Goal: Transaction & Acquisition: Purchase product/service

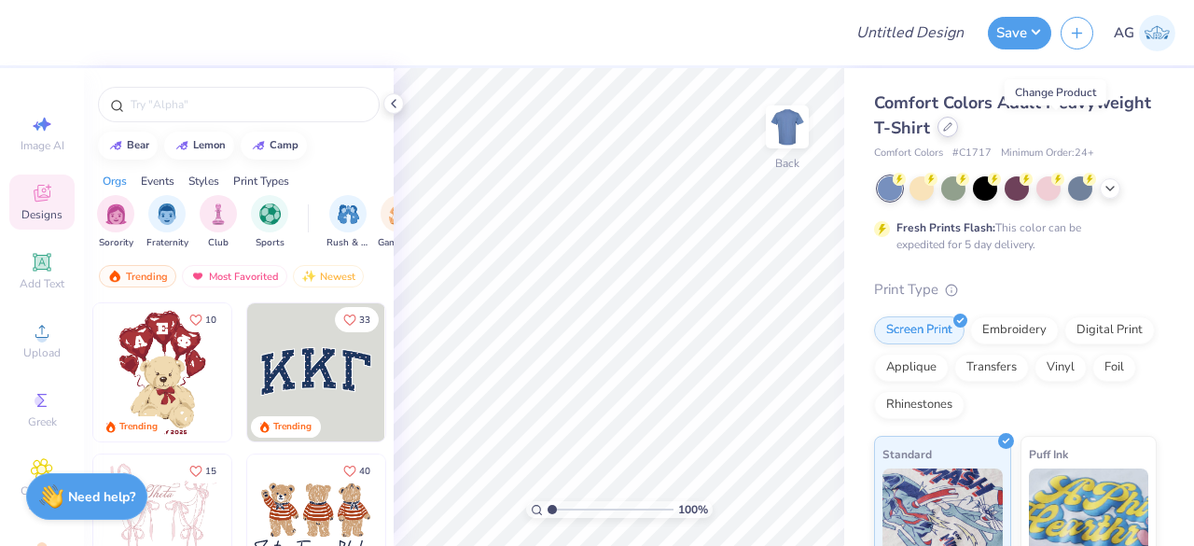
click at [952, 127] on icon at bounding box center [947, 126] width 7 height 7
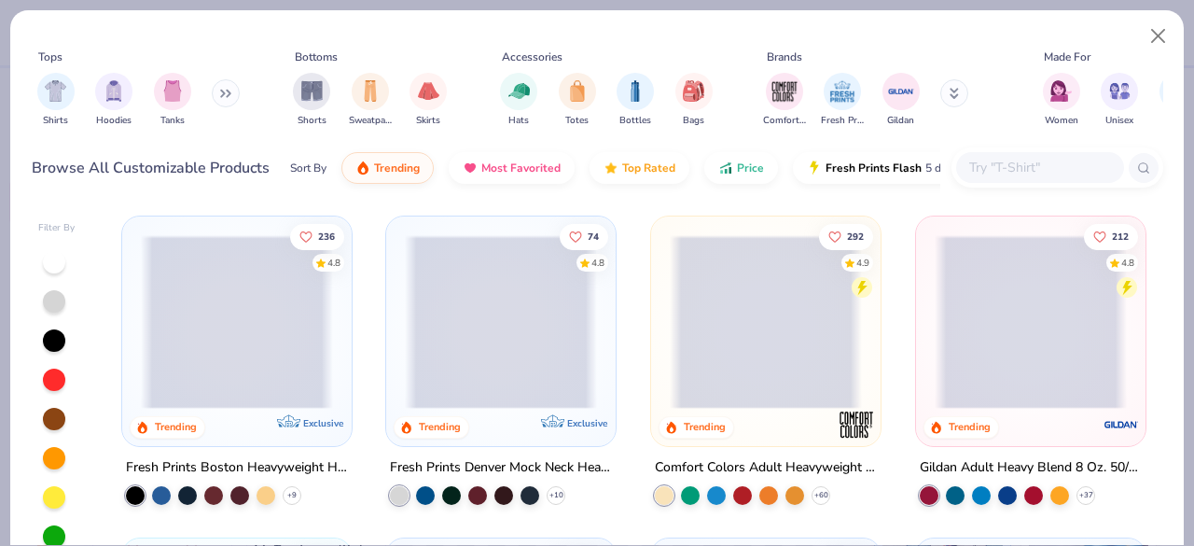
click at [1022, 163] on input "text" at bounding box center [1040, 167] width 144 height 21
paste input "YETI YRAM30"
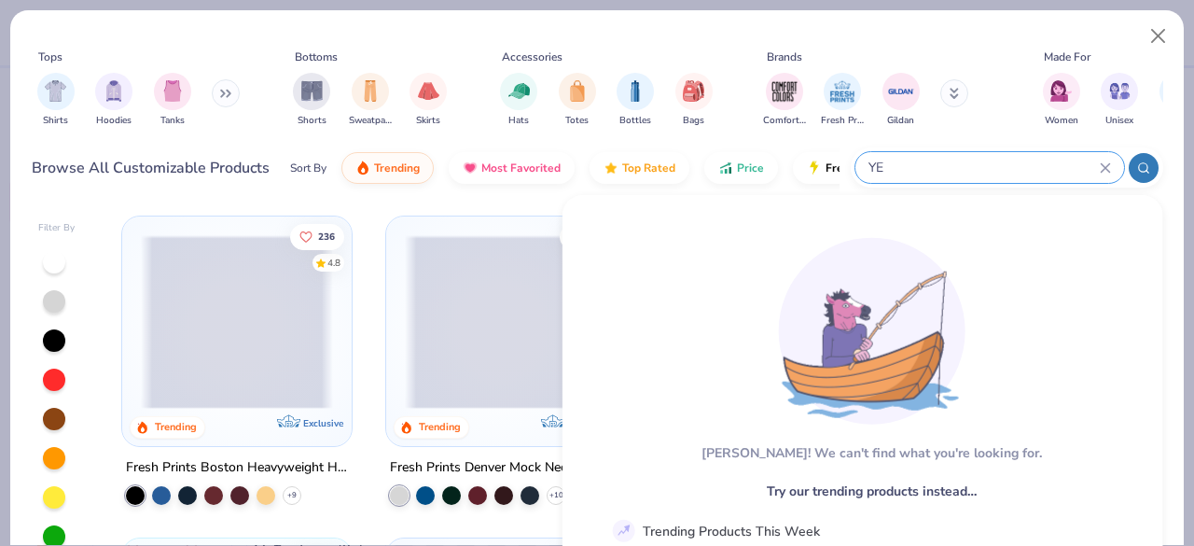
type input "Y"
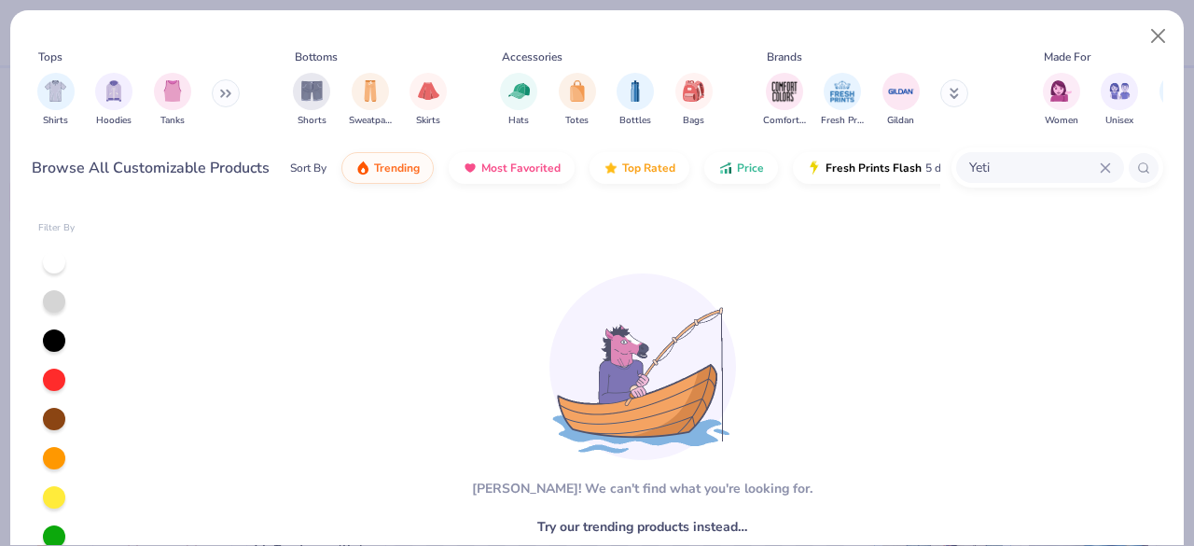
click at [1013, 167] on input "Yeti" at bounding box center [1034, 167] width 133 height 21
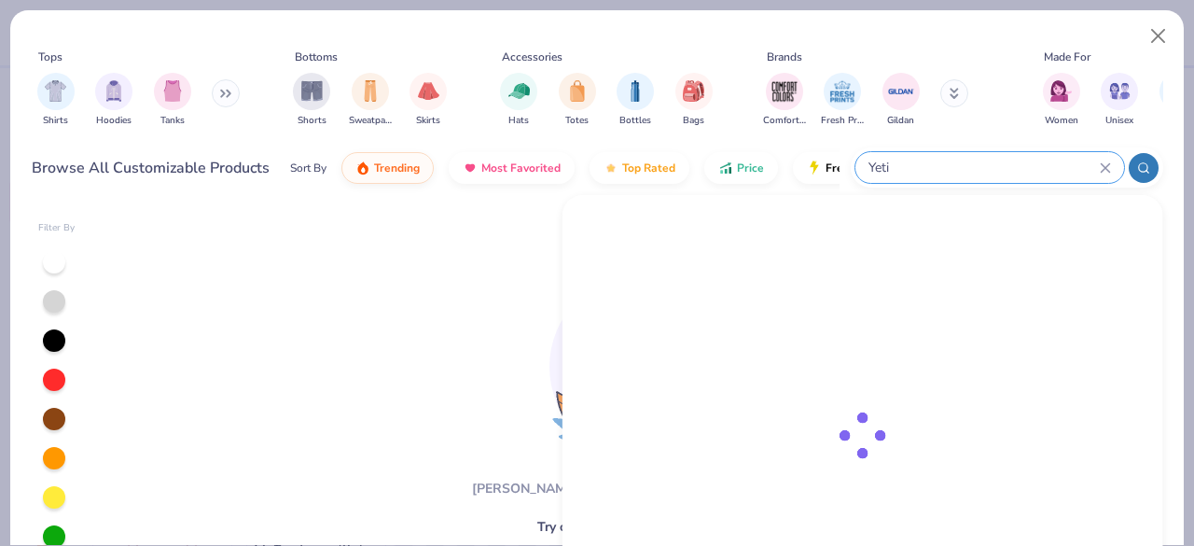
click at [1013, 167] on input "Yeti" at bounding box center [983, 167] width 233 height 21
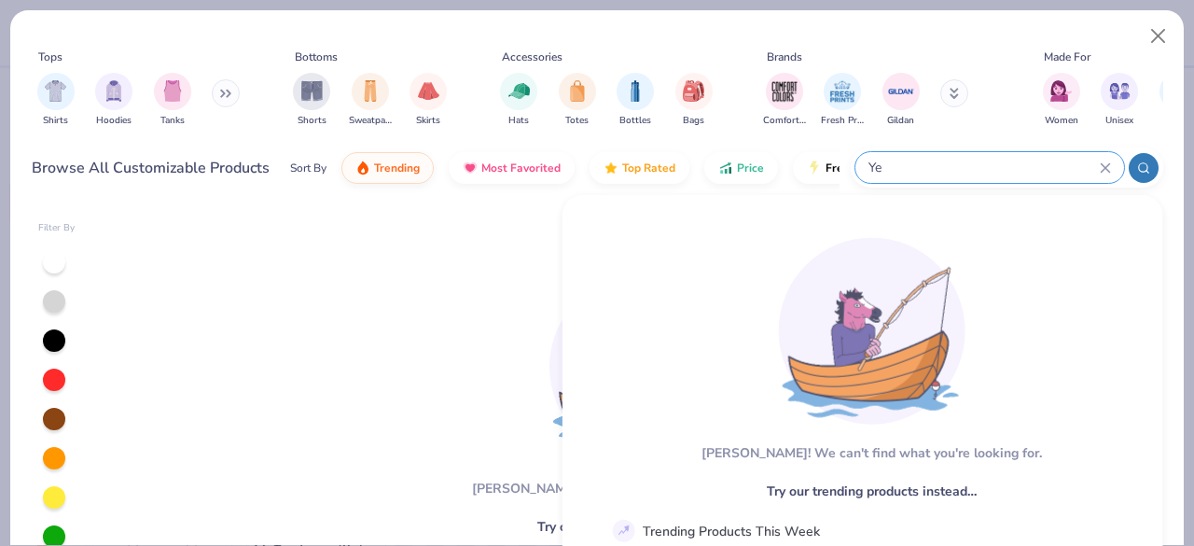
type input "Y"
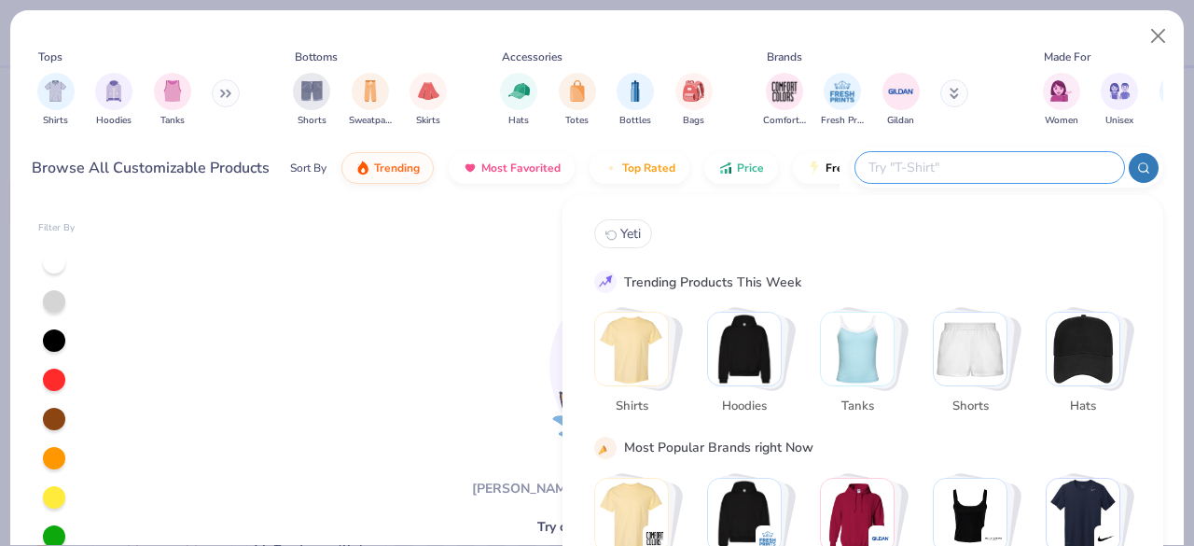
click at [420, 346] on div "[PERSON_NAME]! We can't find what you're looking for. Try our trending products…" at bounding box center [634, 446] width 556 height 383
